Goal: Task Accomplishment & Management: Use online tool/utility

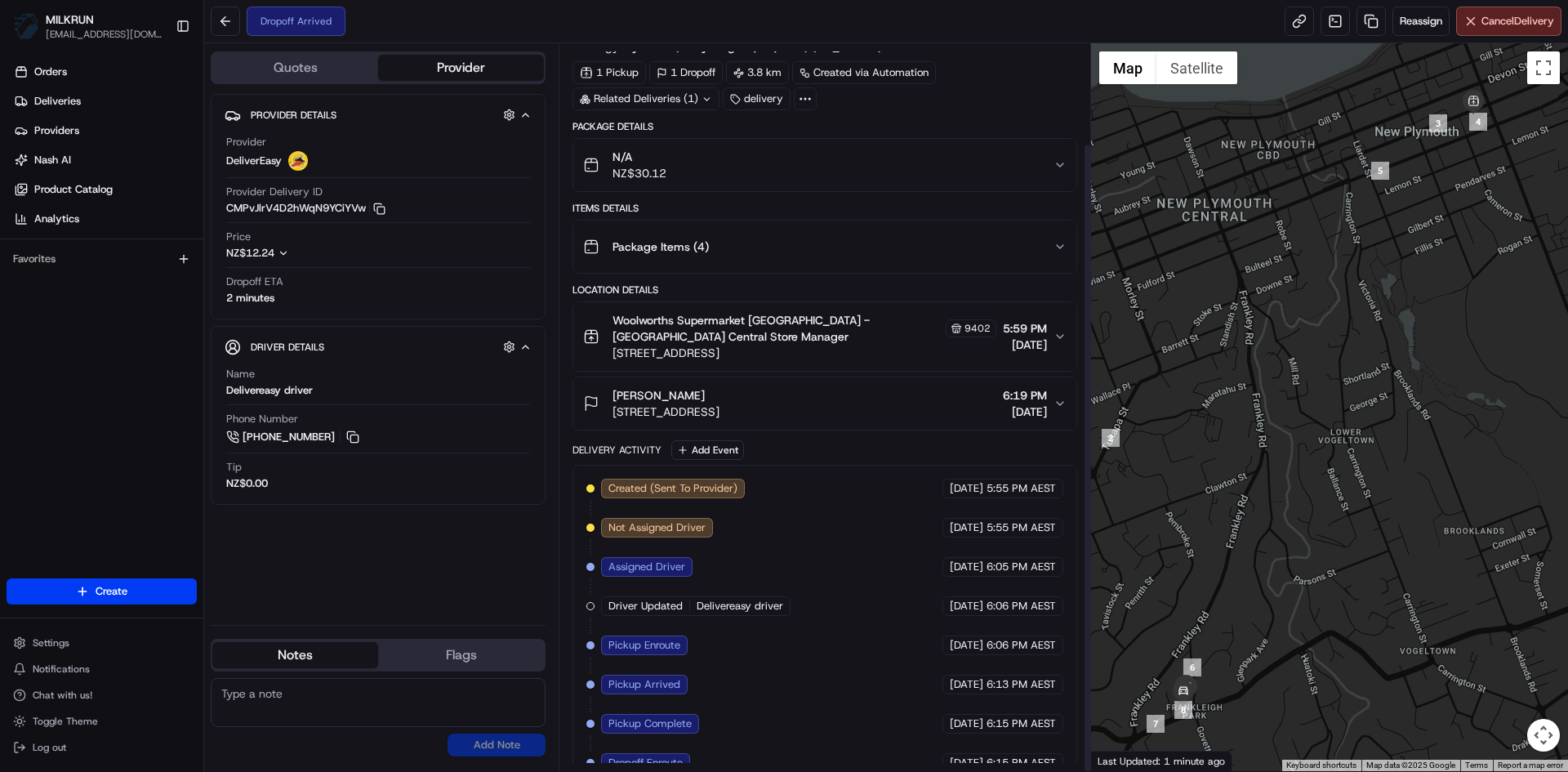
scroll to position [115, 0]
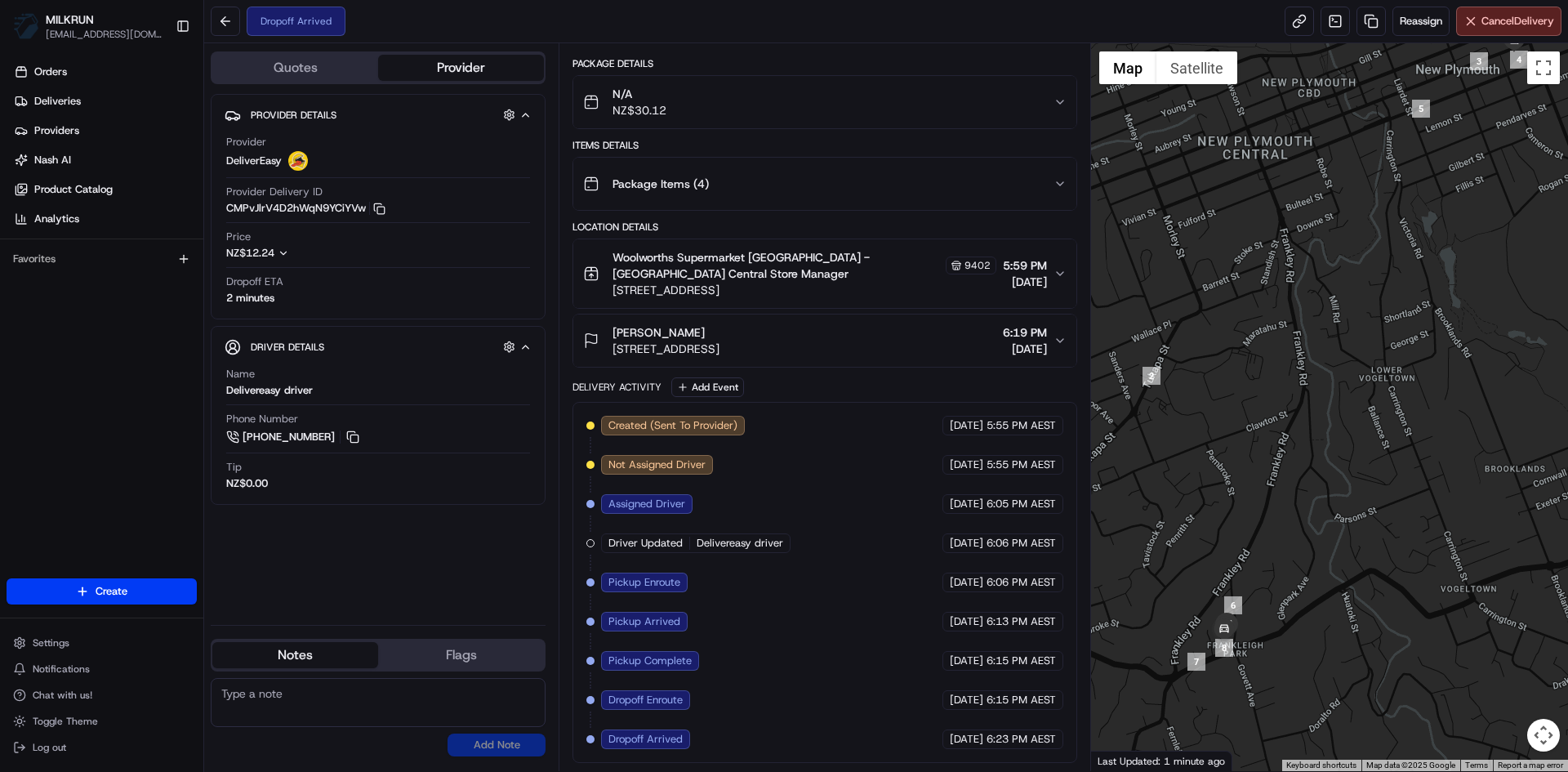
drag, startPoint x: 1488, startPoint y: 329, endPoint x: 1435, endPoint y: 452, distance: 133.9
click at [1529, 269] on div at bounding box center [1329, 407] width 477 height 728
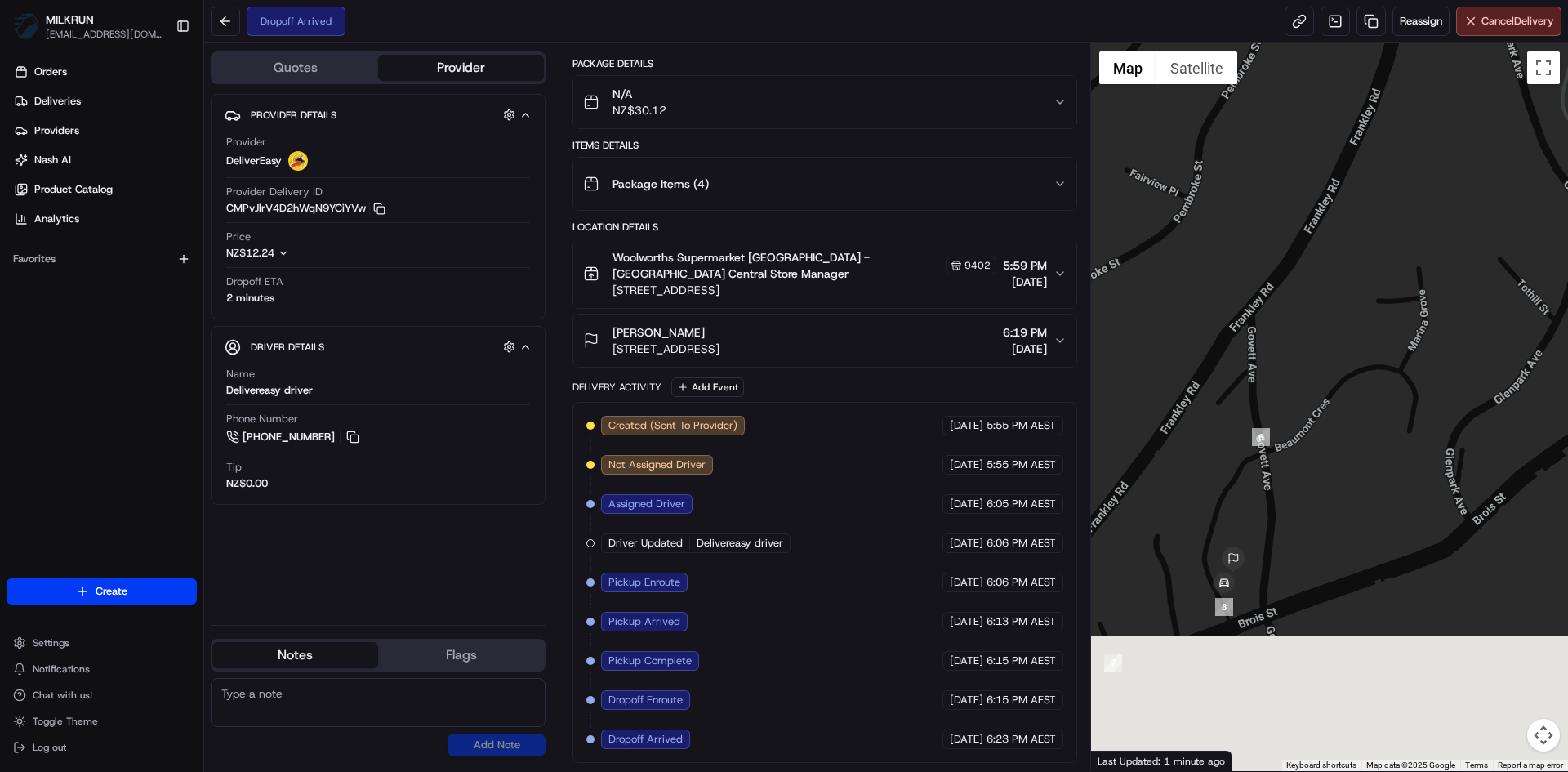
drag, startPoint x: 1260, startPoint y: 680, endPoint x: 1358, endPoint y: 496, distance: 208.5
click at [1379, 483] on div at bounding box center [1329, 407] width 477 height 728
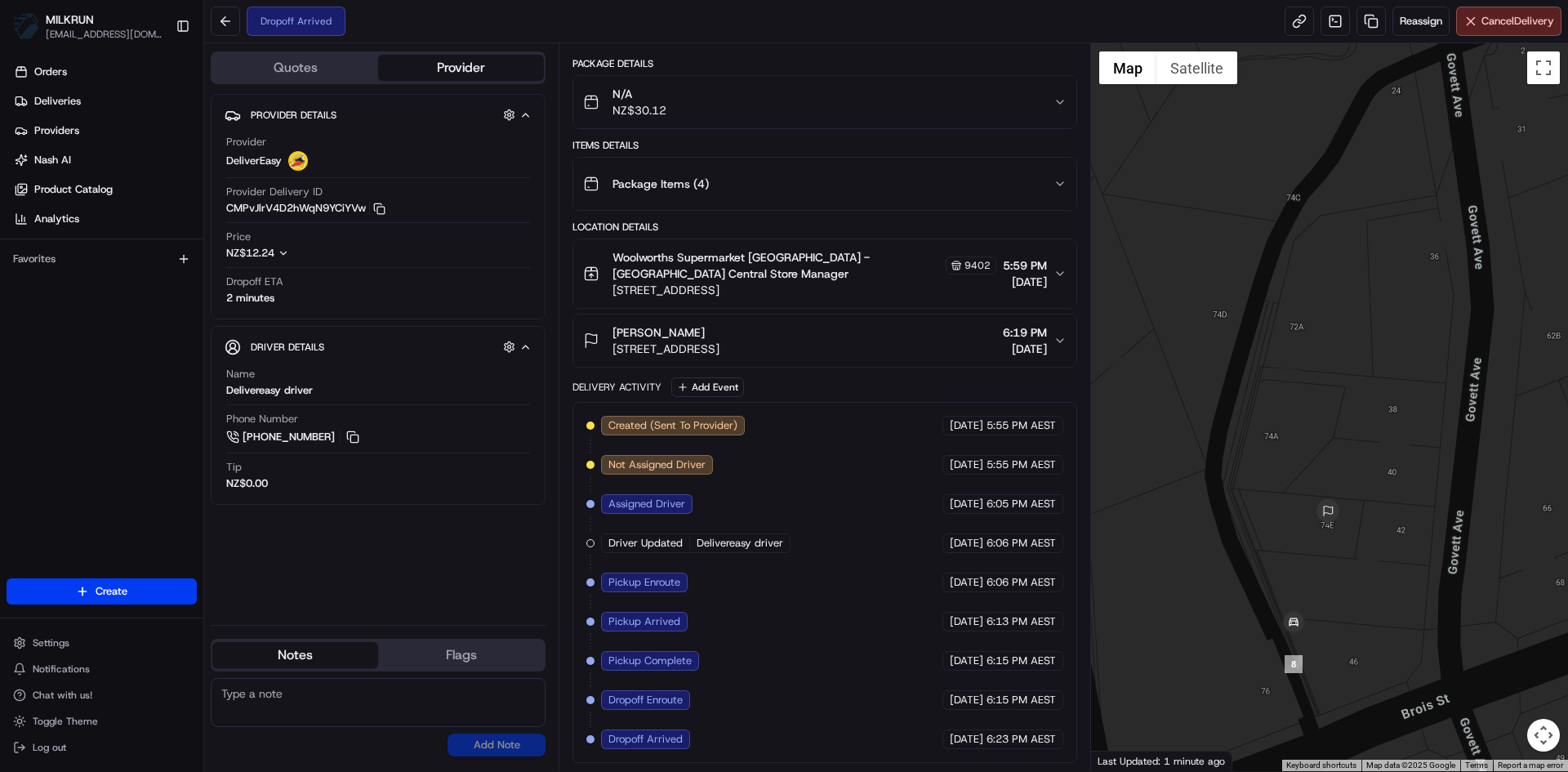
drag, startPoint x: 1220, startPoint y: 589, endPoint x: 1410, endPoint y: 580, distance: 190.2
click at [1410, 580] on div at bounding box center [1329, 407] width 477 height 728
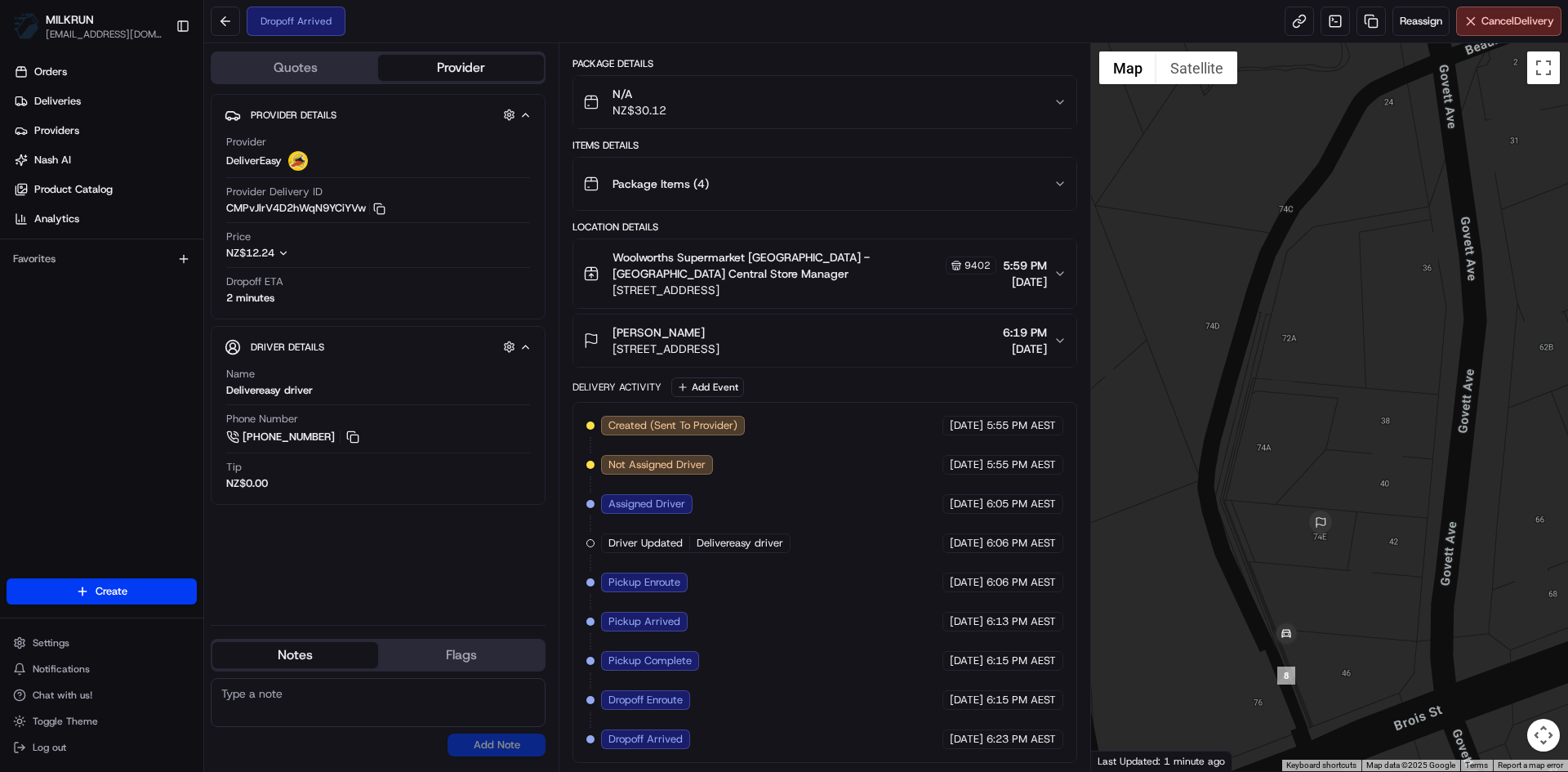
click at [273, 690] on textarea at bounding box center [378, 703] width 335 height 49
click at [357, 692] on textarea "please move further up th street, customer is 74E" at bounding box center [378, 703] width 335 height 49
type textarea "please move further up the street, customer is 74E"
click at [508, 749] on button "Add Note" at bounding box center [496, 745] width 98 height 23
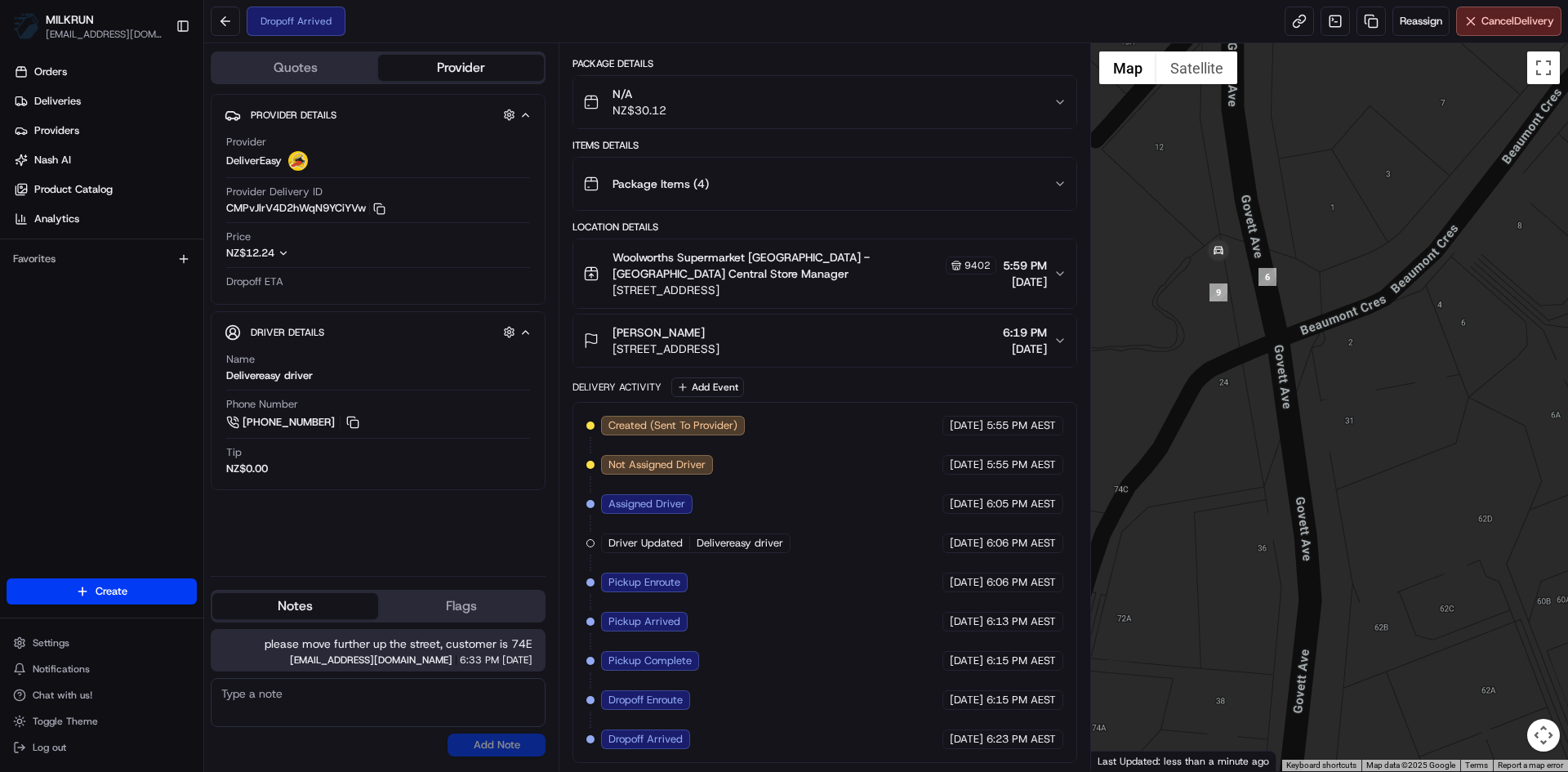
drag, startPoint x: 1365, startPoint y: 484, endPoint x: 1080, endPoint y: 674, distance: 342.5
click at [1206, 749] on div at bounding box center [1329, 407] width 477 height 728
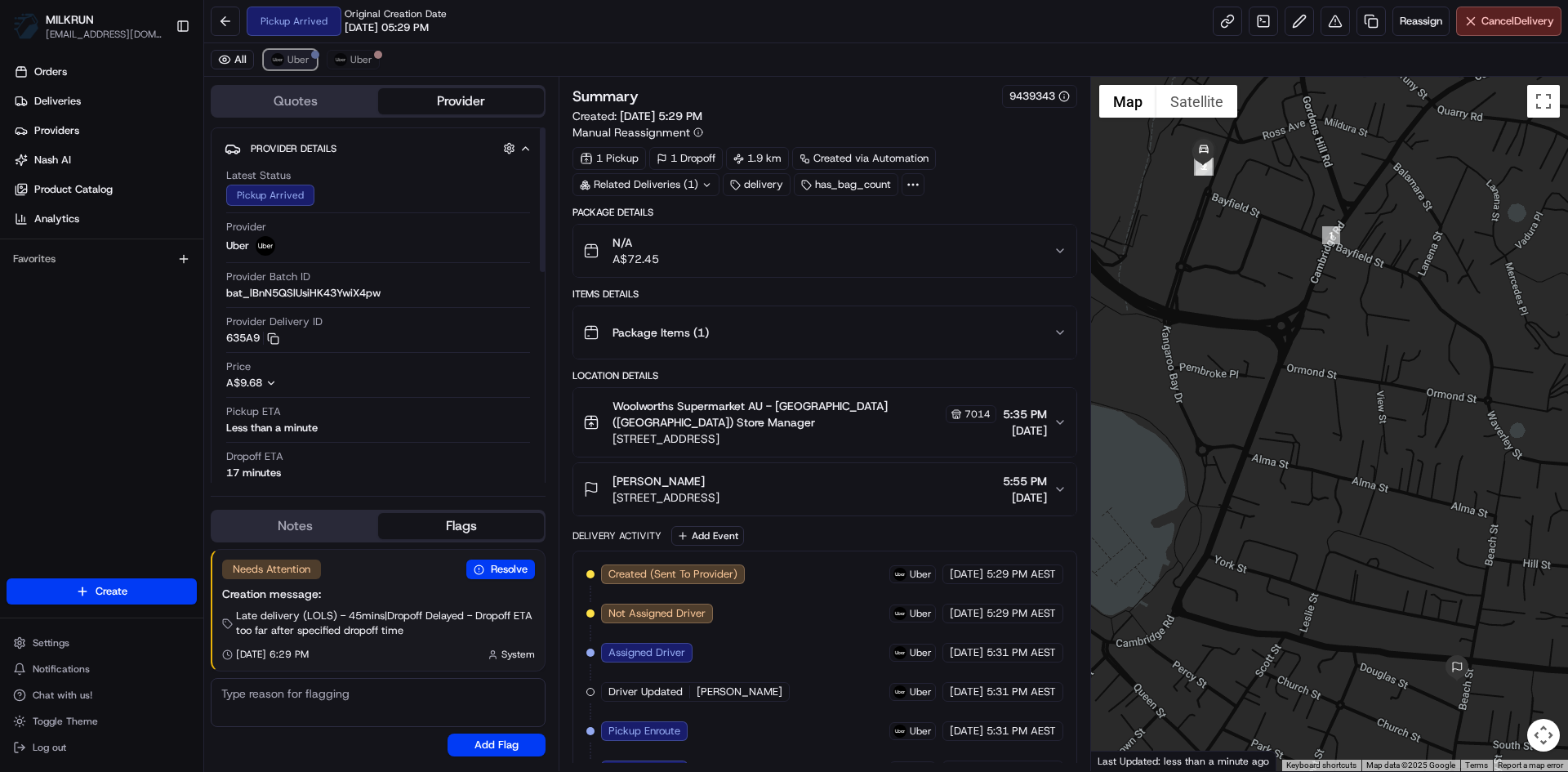
click at [290, 61] on span "Uber" at bounding box center [299, 60] width 23 height 13
click at [1494, 27] on span "Cancel Delivery" at bounding box center [1518, 22] width 73 height 15
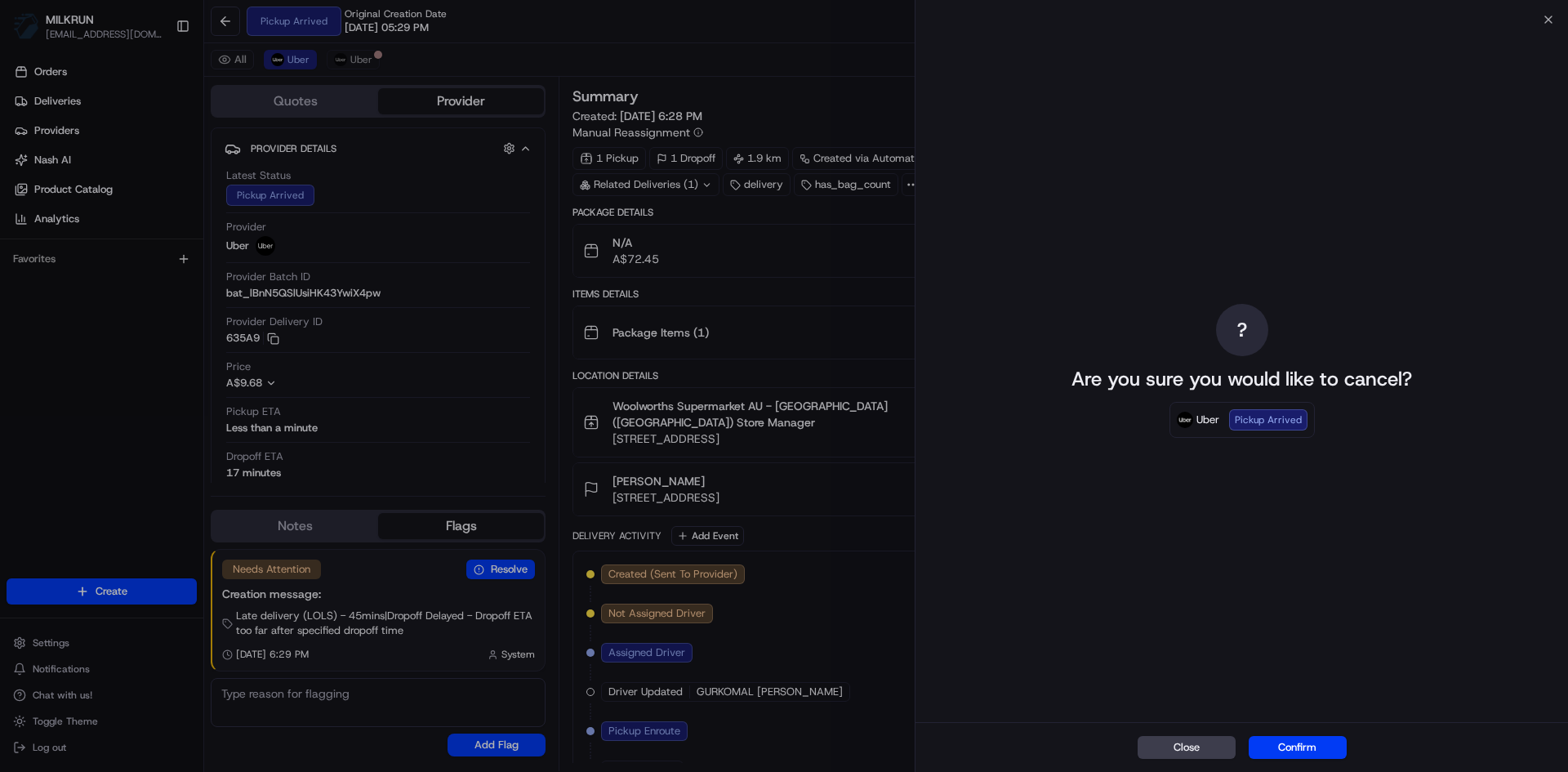
click at [1304, 750] on button "Confirm" at bounding box center [1298, 748] width 98 height 23
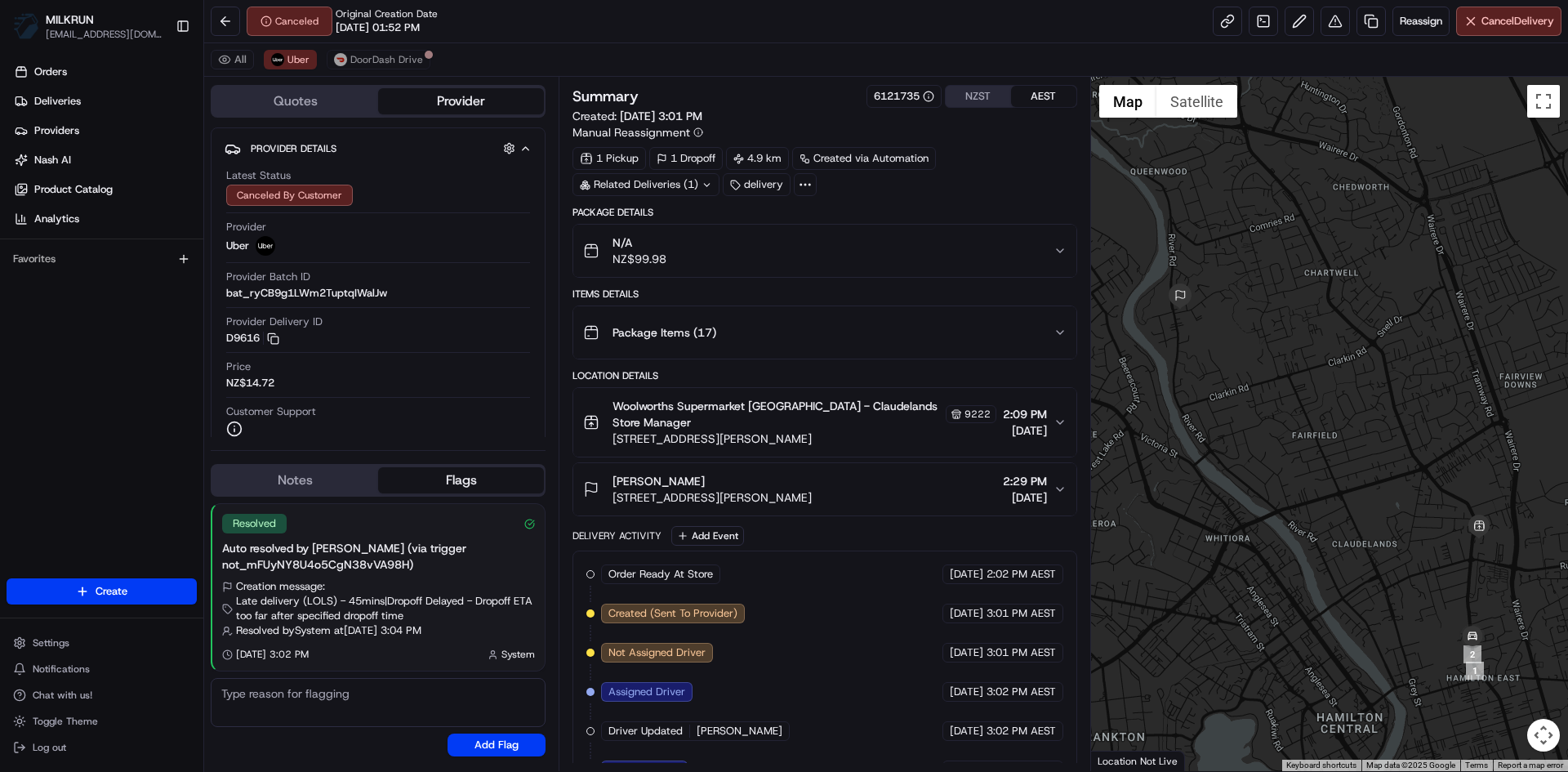
scroll to position [110, 0]
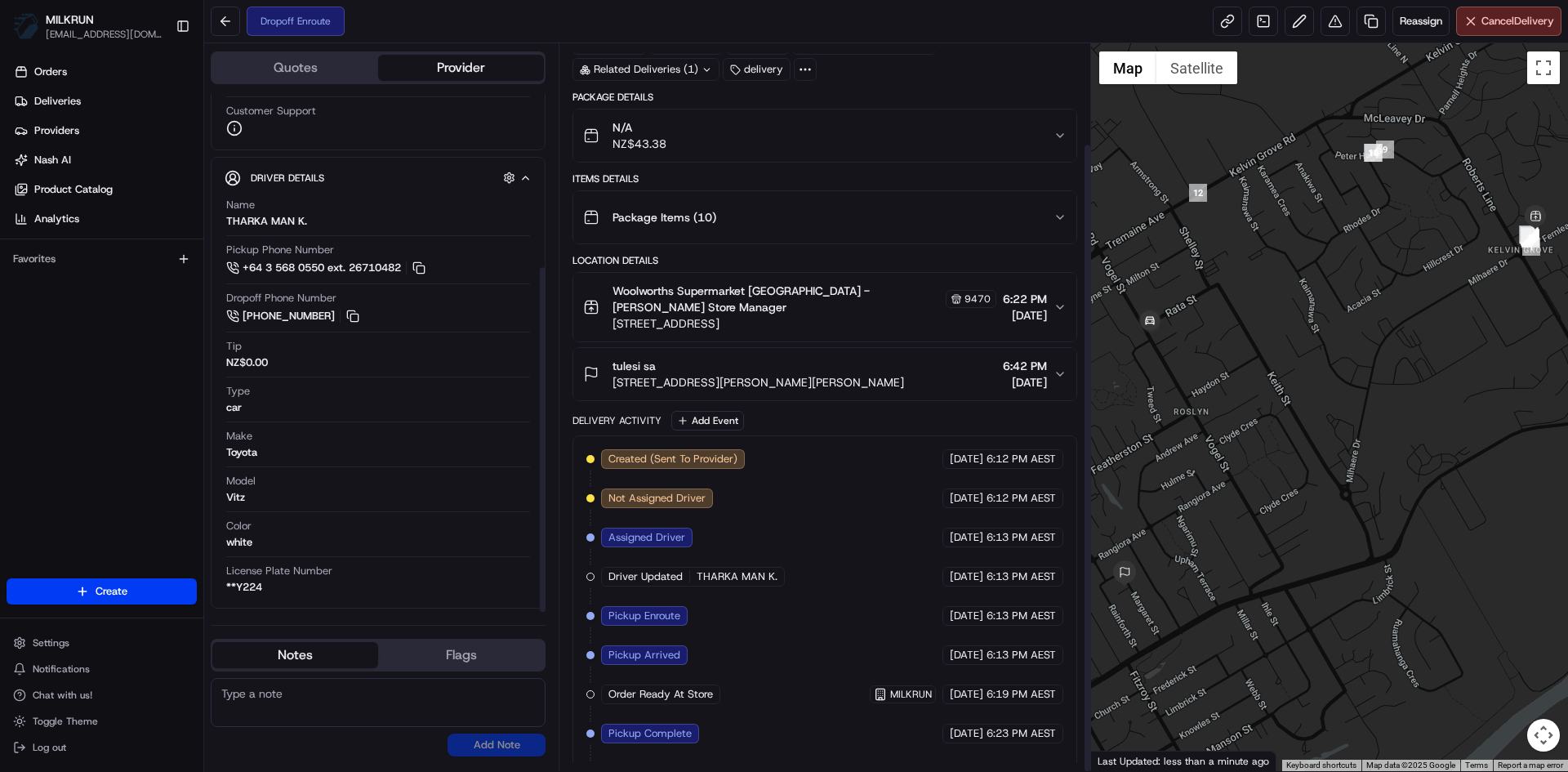
scroll to position [115, 0]
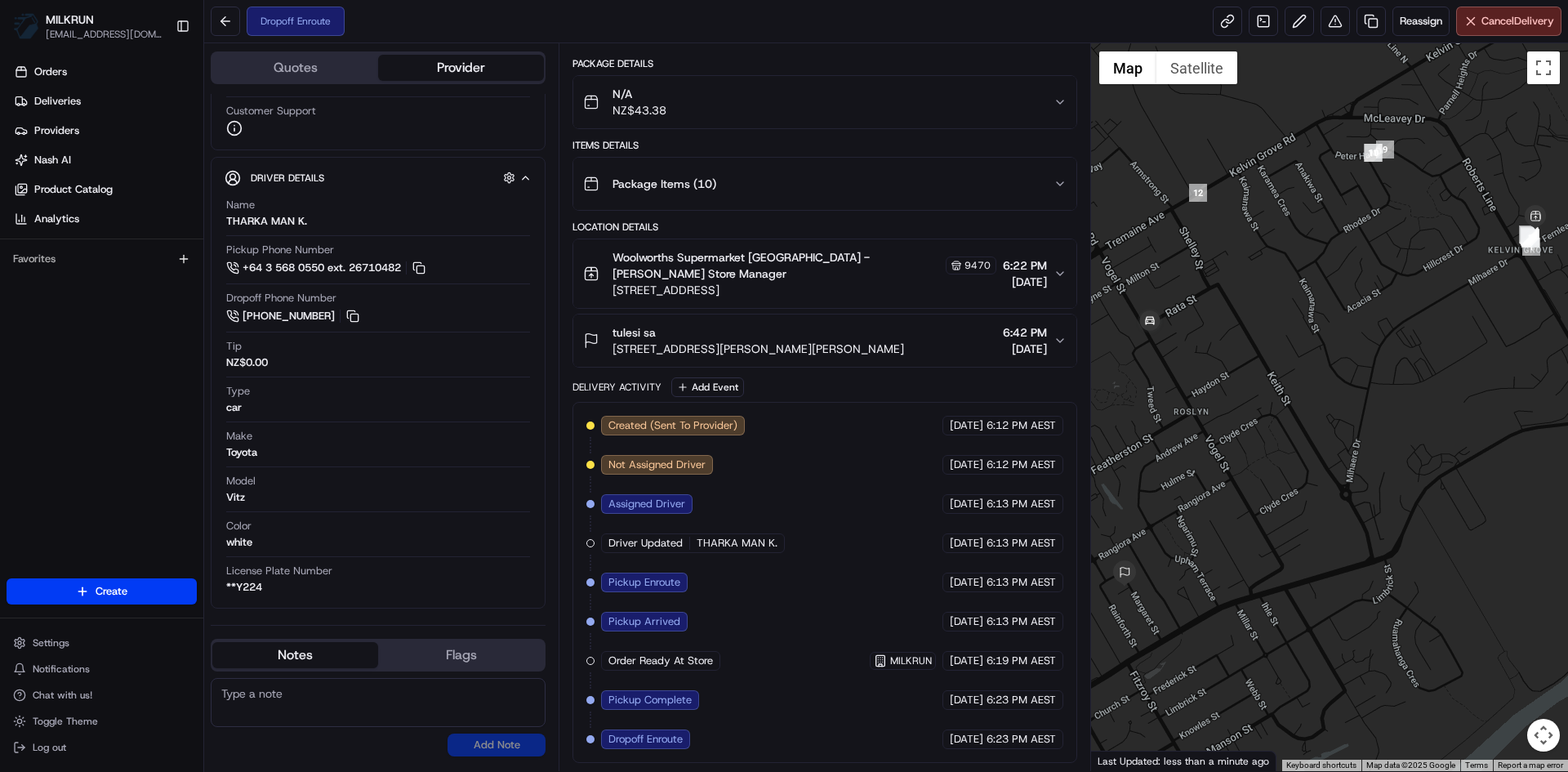
click at [257, 709] on textarea at bounding box center [378, 703] width 335 height 49
type textarea "Can you please deliver this order ASAP, you have had it for over 20 mins"
click at [512, 743] on button "Add Note" at bounding box center [496, 745] width 98 height 23
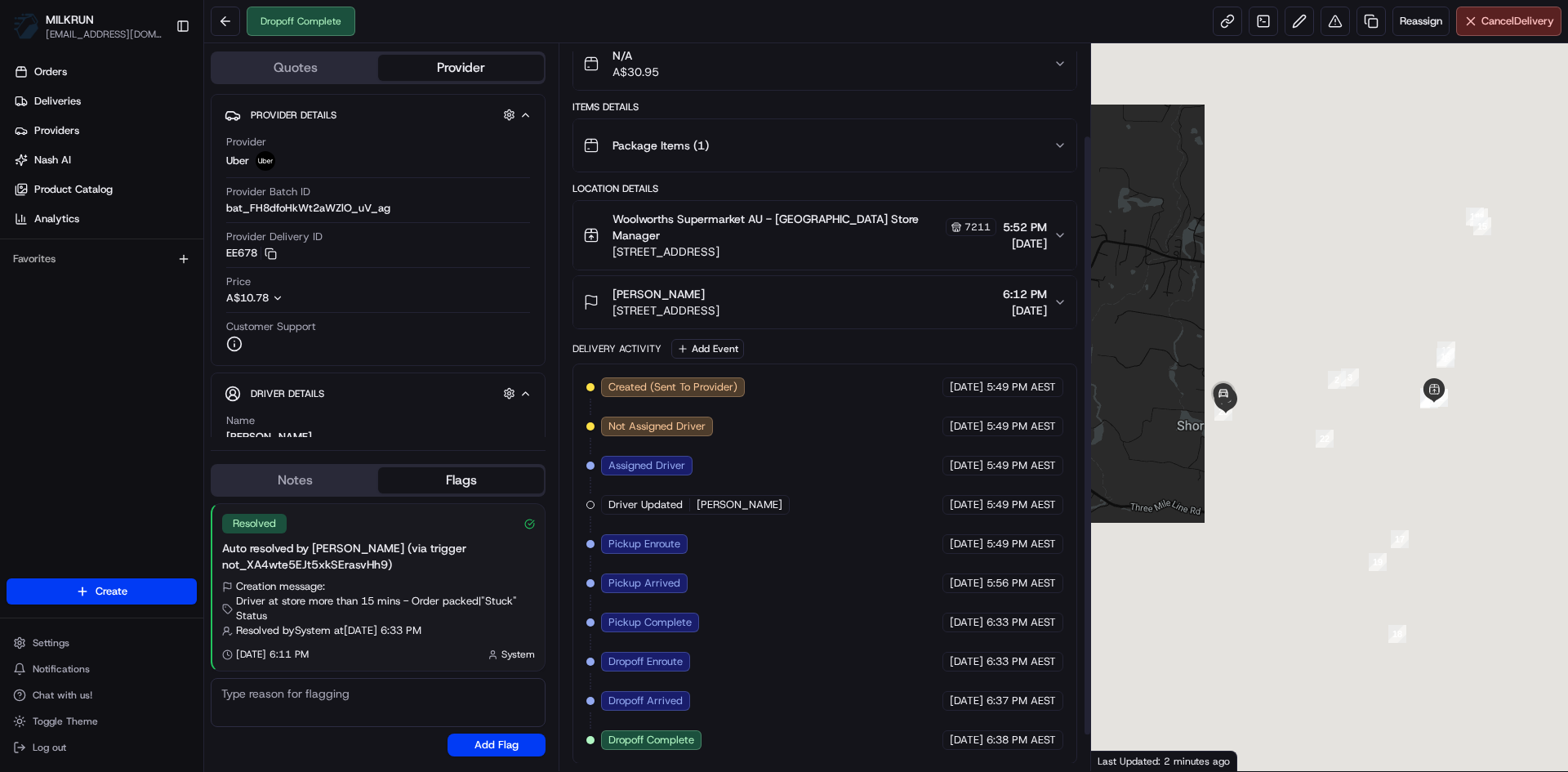
scroll to position [155, 0]
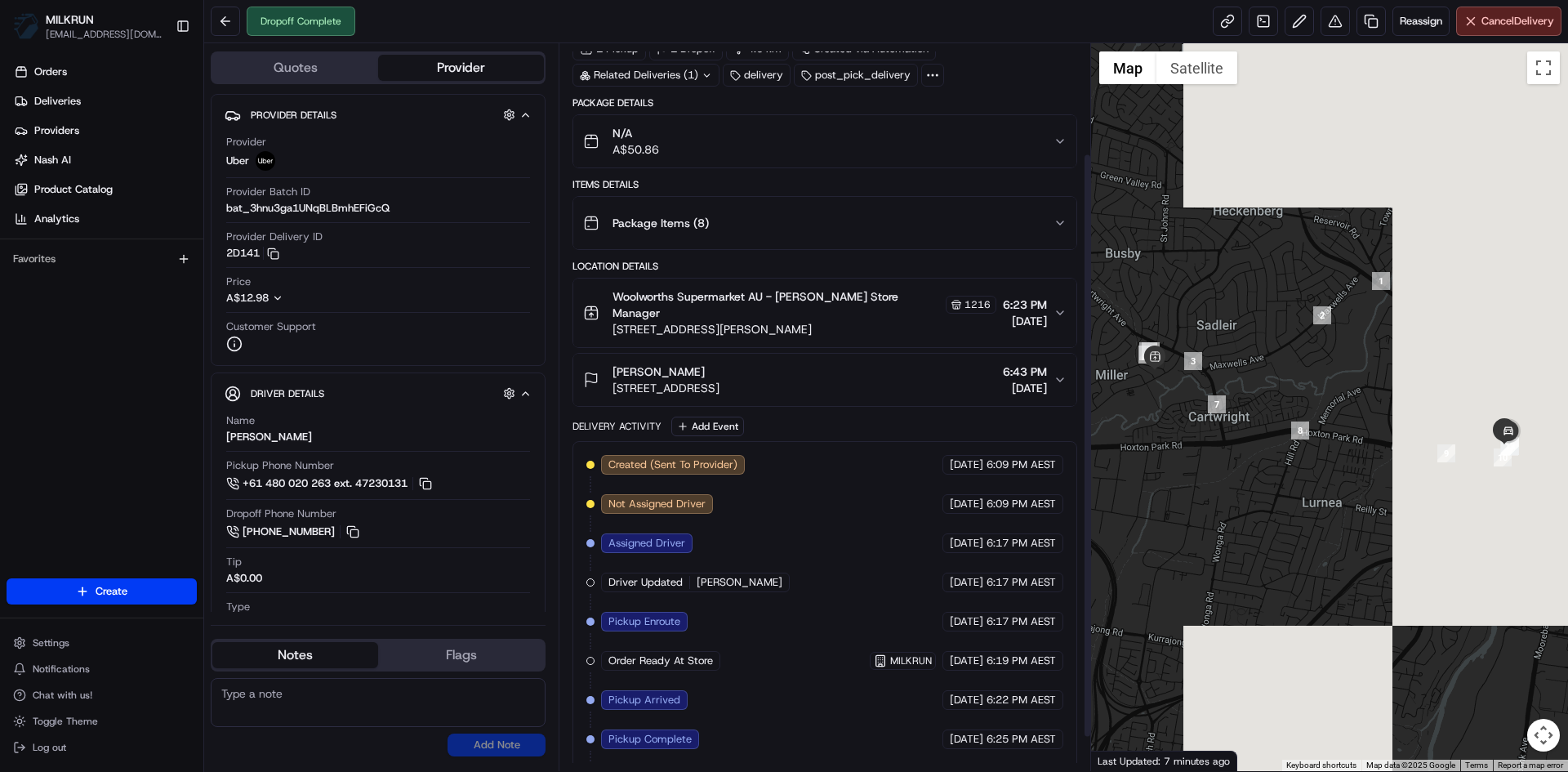
scroll to position [179, 0]
